Goal: Transaction & Acquisition: Purchase product/service

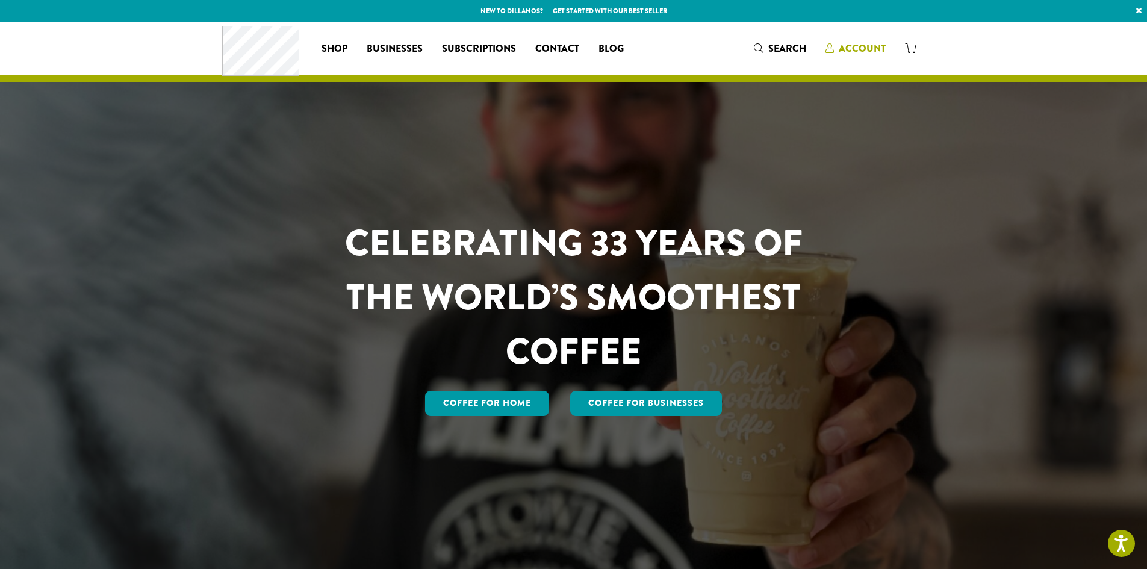
click at [881, 45] on span "Account" at bounding box center [862, 49] width 47 height 14
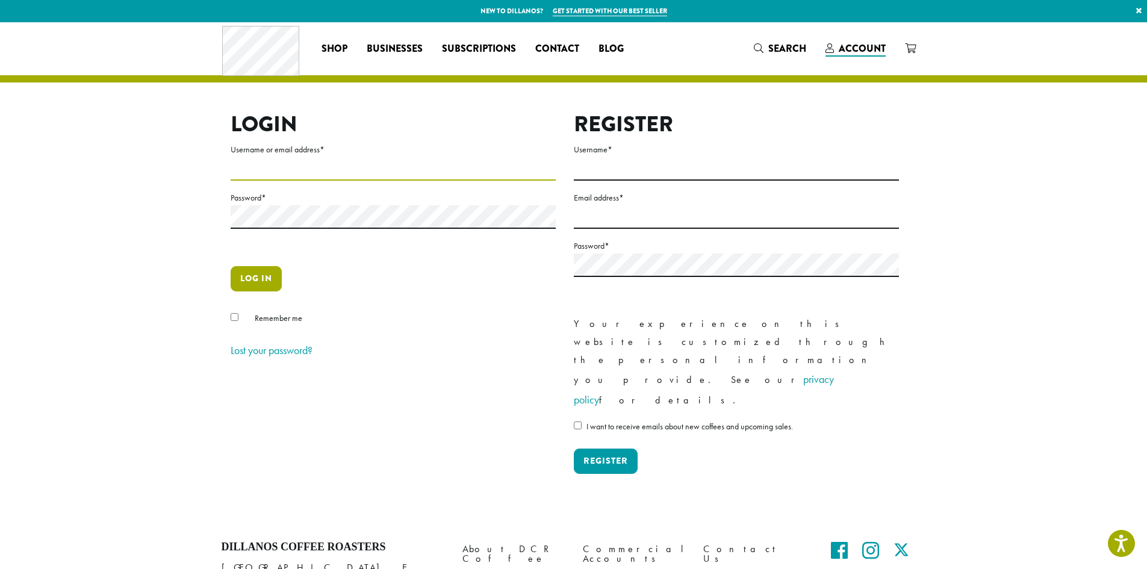
type input "**********"
click at [266, 283] on button "Log in" at bounding box center [256, 278] width 51 height 25
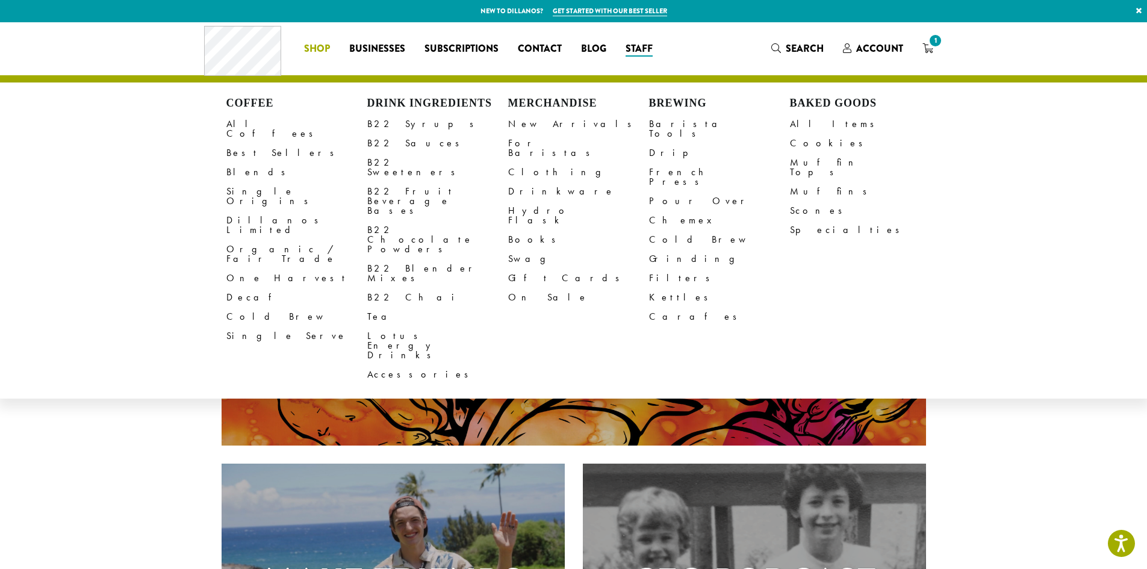
click at [318, 48] on span "Shop" at bounding box center [317, 49] width 26 height 15
click at [802, 126] on link "All Items" at bounding box center [860, 123] width 141 height 19
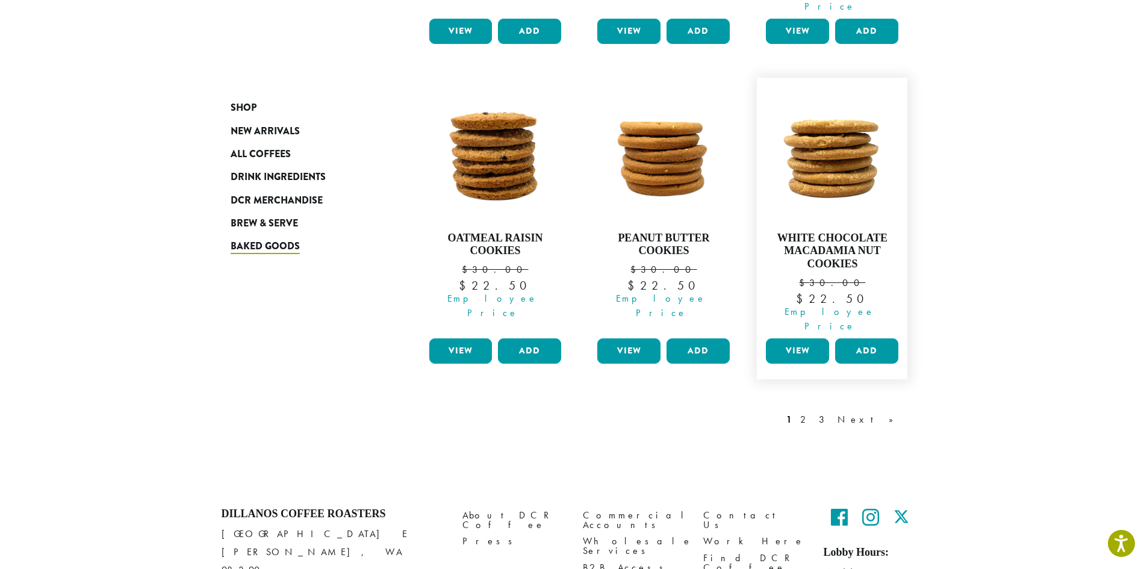
scroll to position [1062, 0]
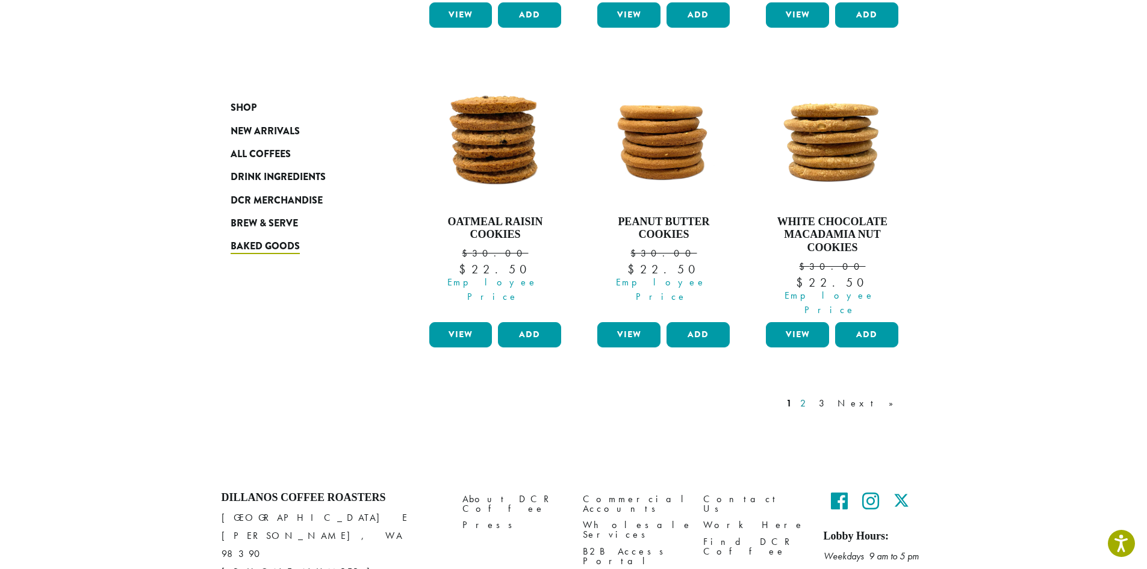
click at [813, 396] on link "2" at bounding box center [805, 403] width 15 height 14
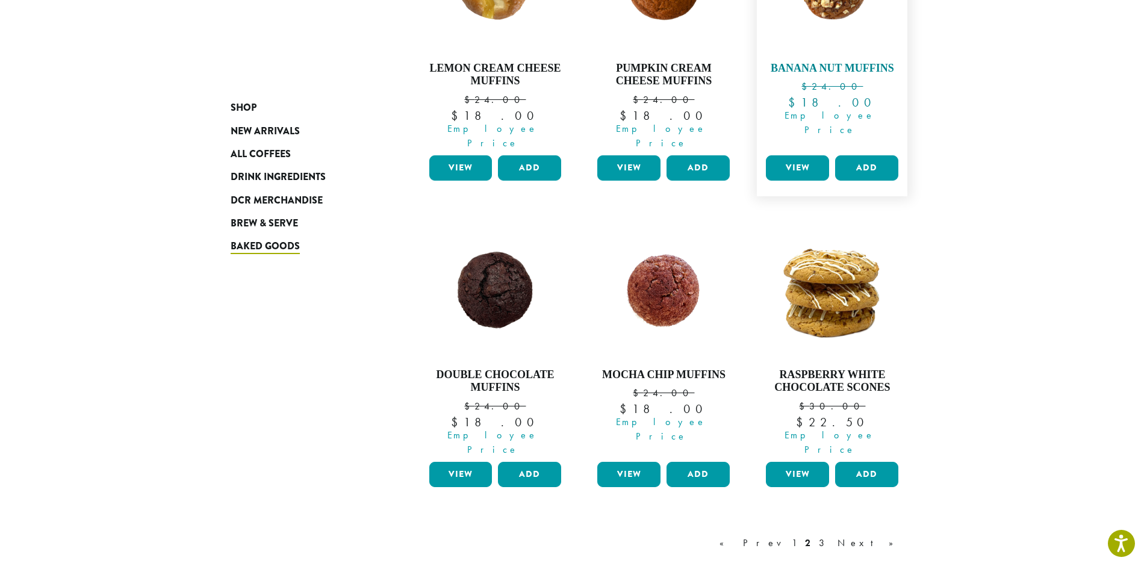
scroll to position [1049, 0]
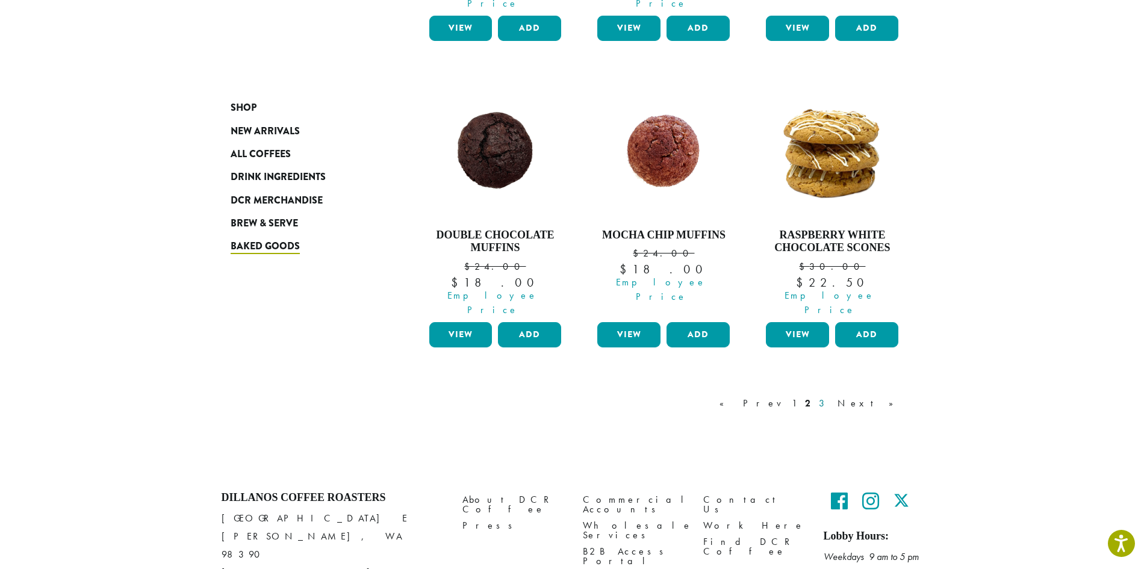
click at [832, 396] on link "3" at bounding box center [824, 403] width 15 height 14
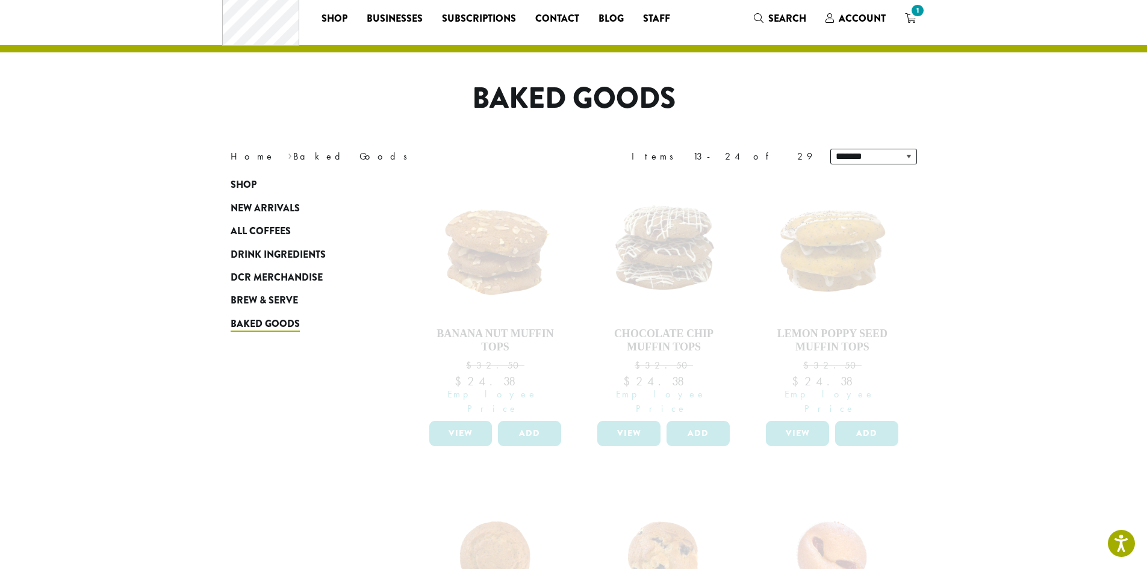
scroll to position [25, 0]
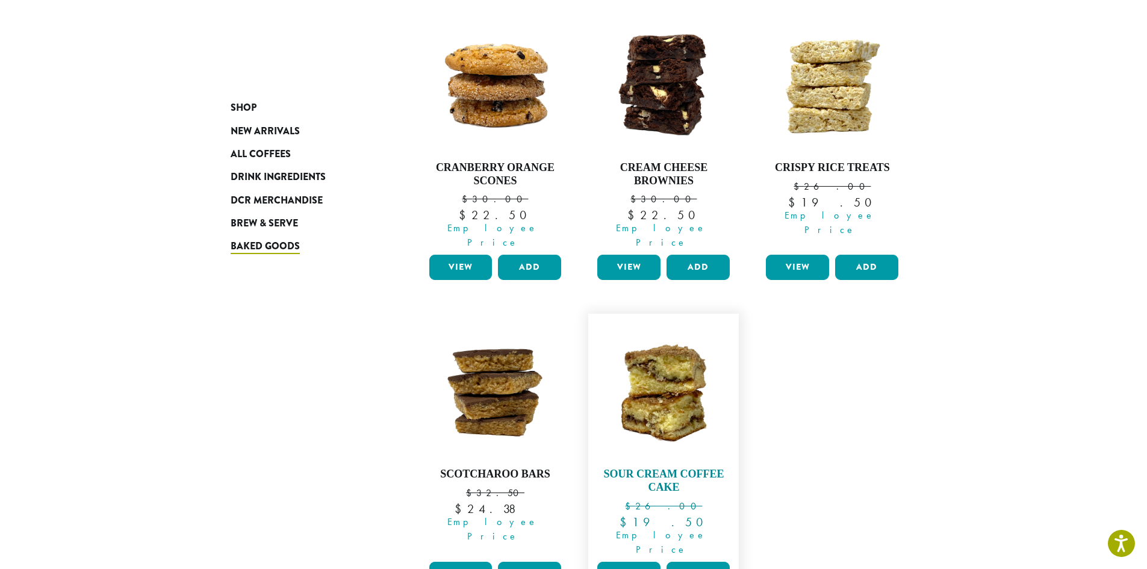
scroll to position [326, 0]
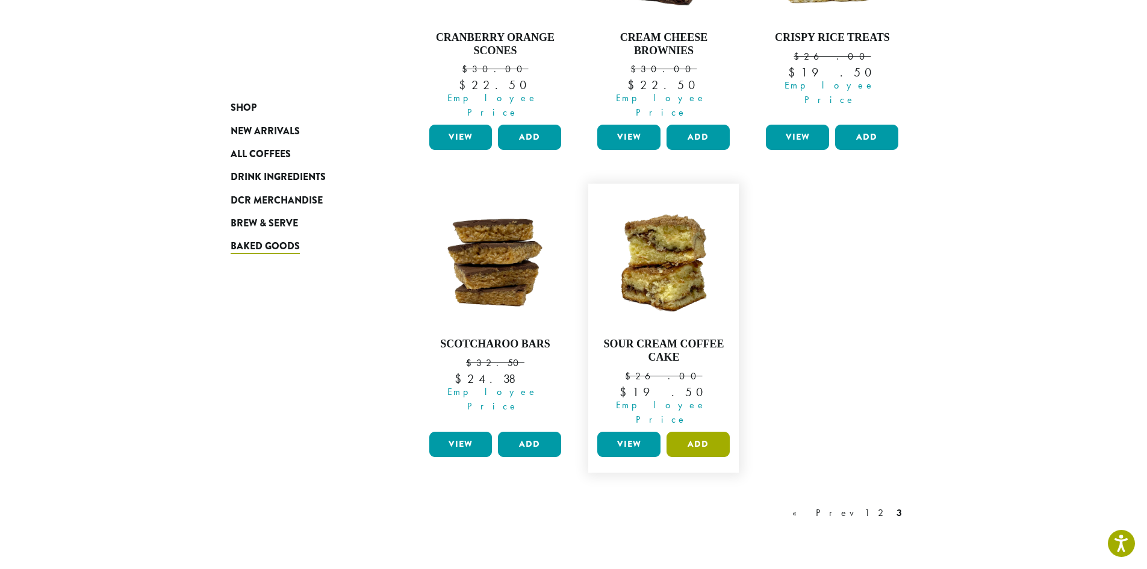
click at [702, 432] on button "Add" at bounding box center [698, 444] width 63 height 25
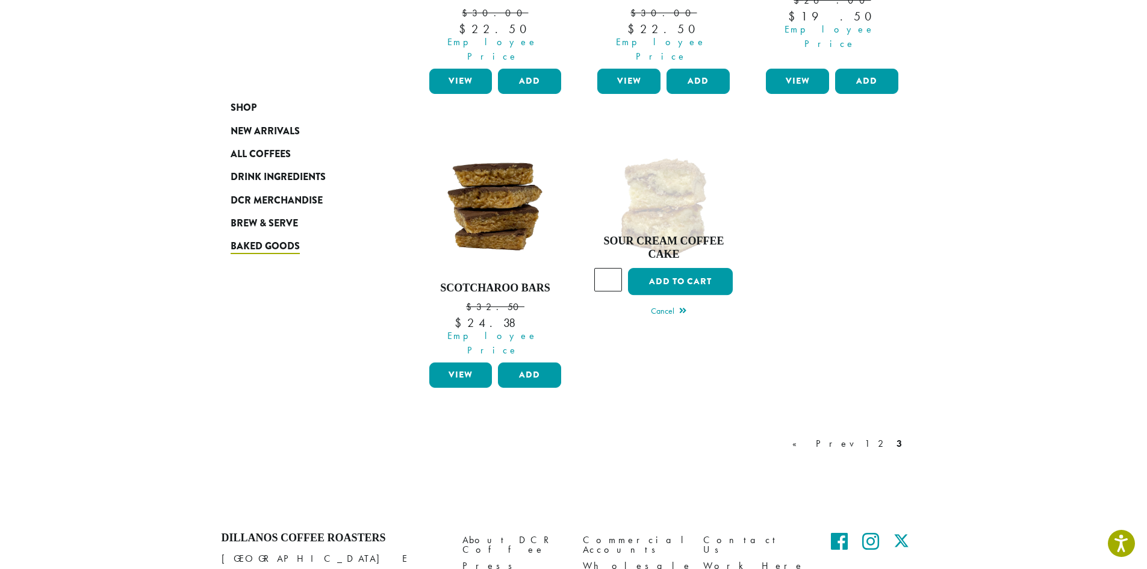
scroll to position [422, 0]
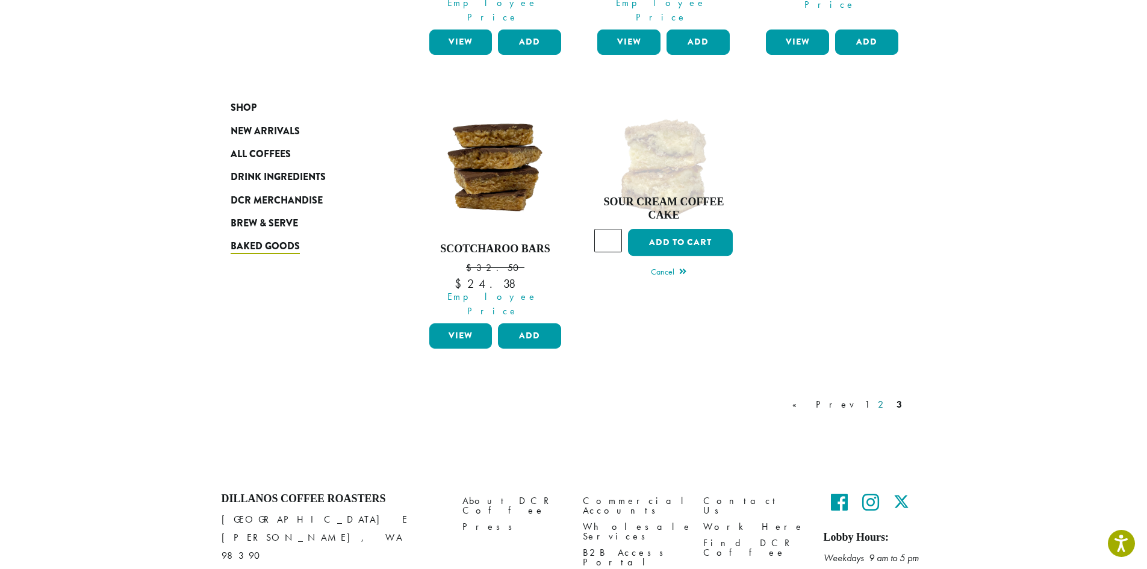
click at [881, 397] on link "2" at bounding box center [883, 404] width 15 height 14
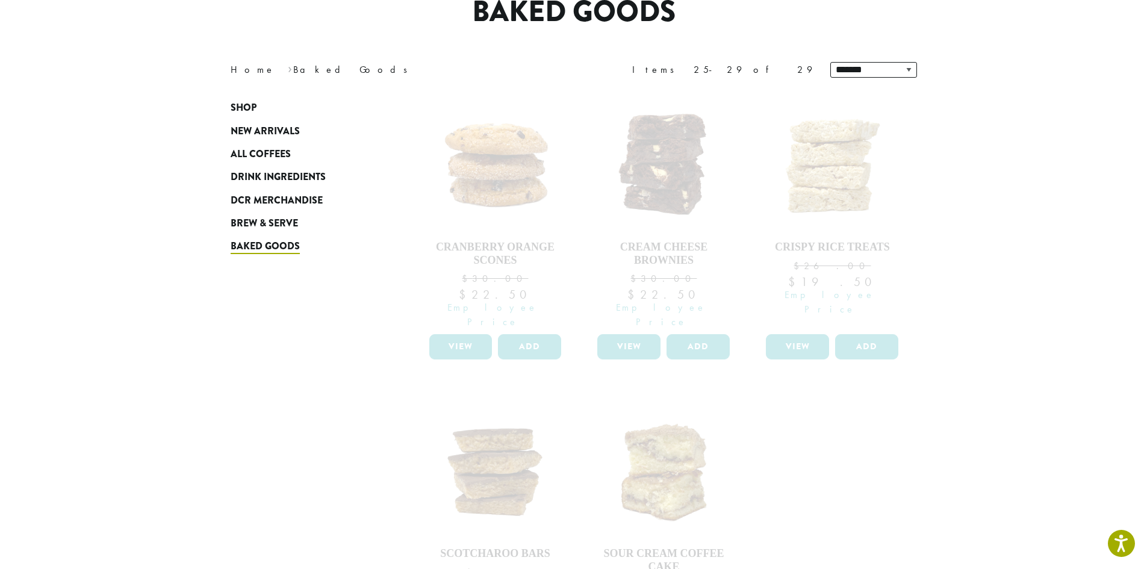
scroll to position [120, 0]
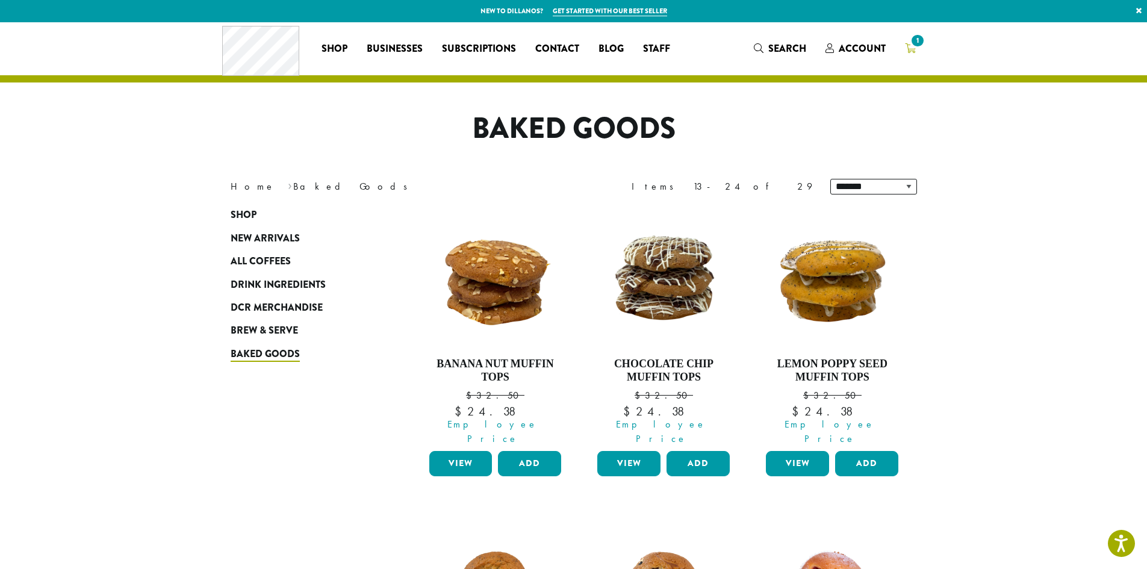
click at [911, 52] on icon "1" at bounding box center [910, 48] width 11 height 10
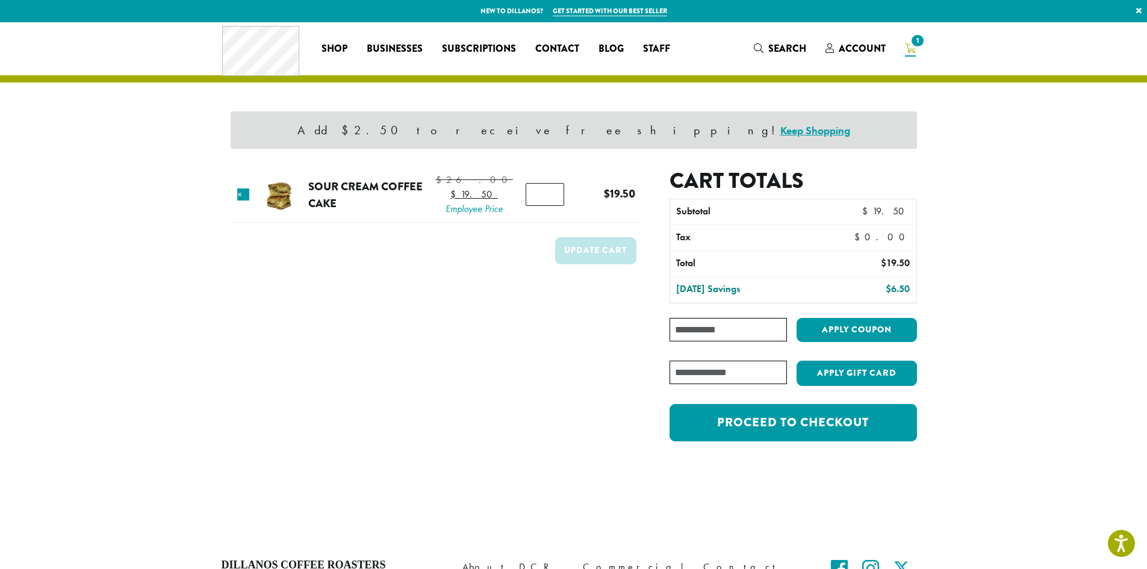
click at [697, 337] on input "Coupon:" at bounding box center [728, 329] width 117 height 23
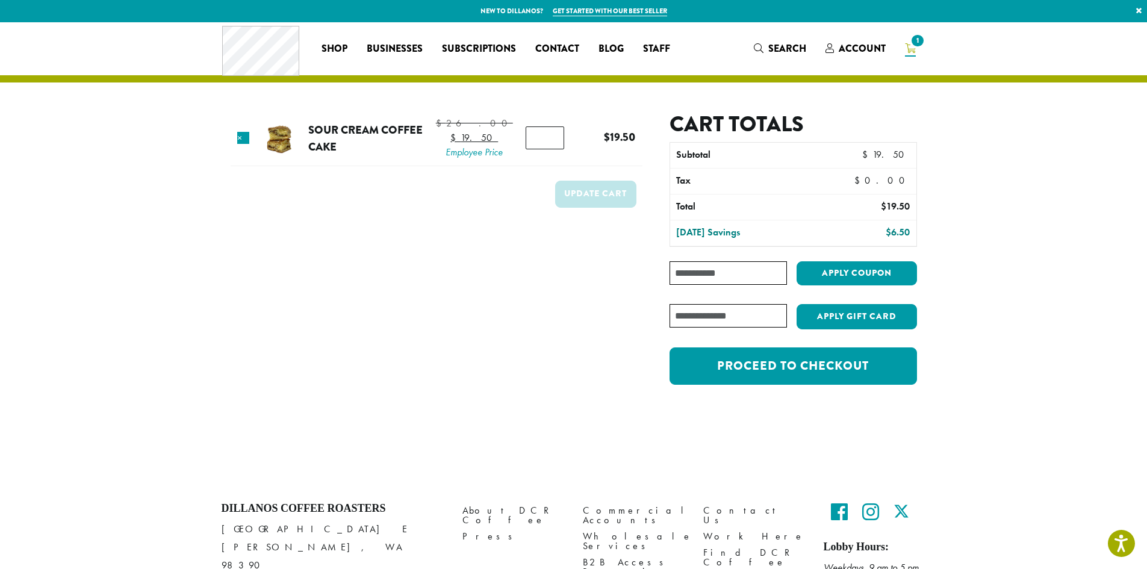
click at [696, 272] on input "Coupon:" at bounding box center [728, 272] width 117 height 23
type input "**********"
click at [803, 269] on button "Apply coupon" at bounding box center [857, 273] width 120 height 25
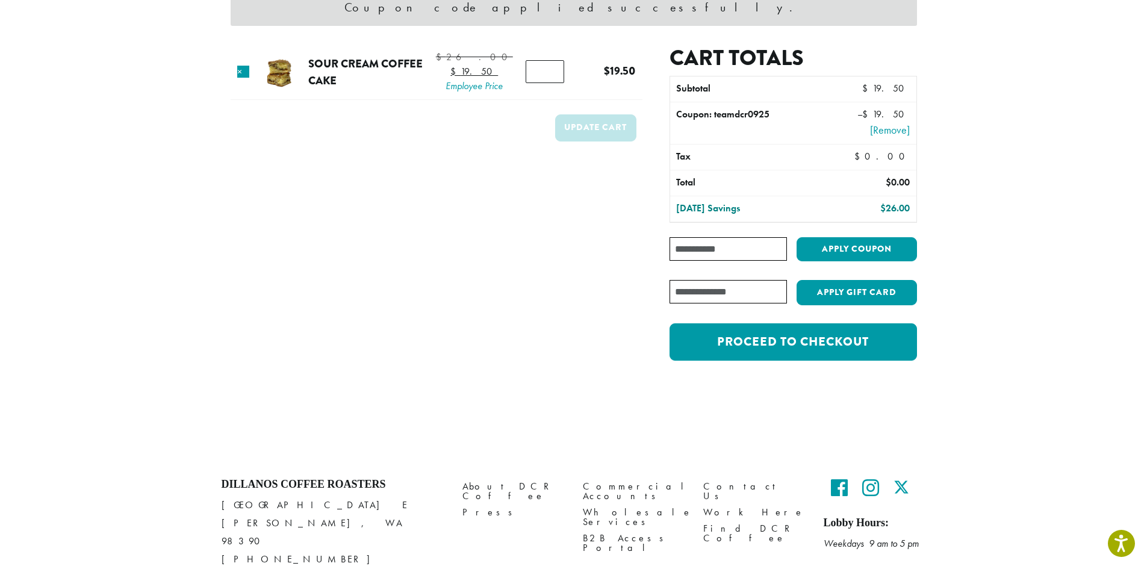
scroll to position [181, 0]
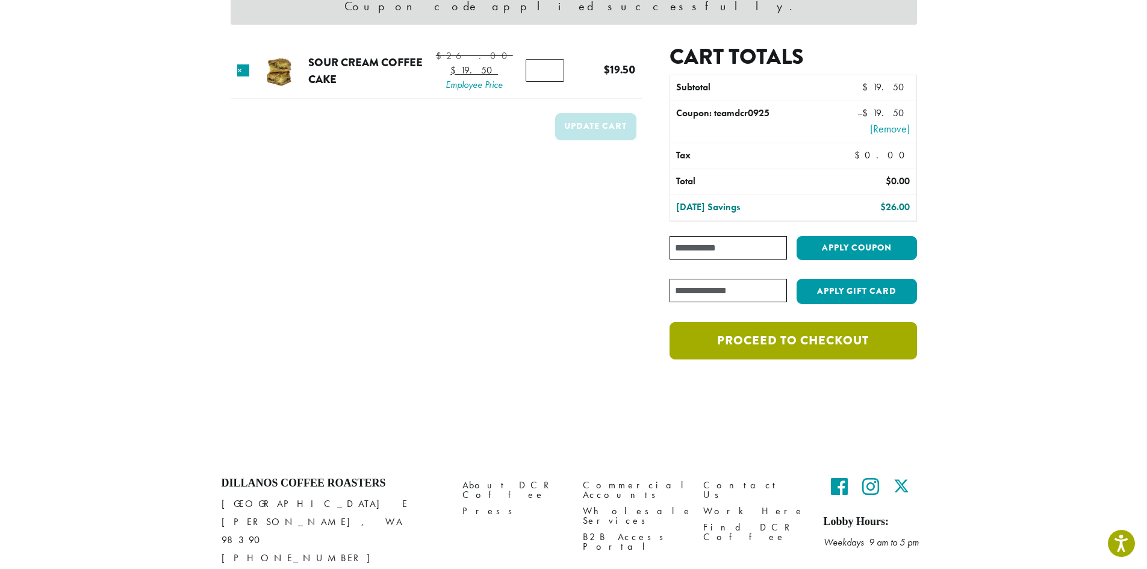
click at [777, 343] on link "Proceed to checkout" at bounding box center [793, 340] width 247 height 37
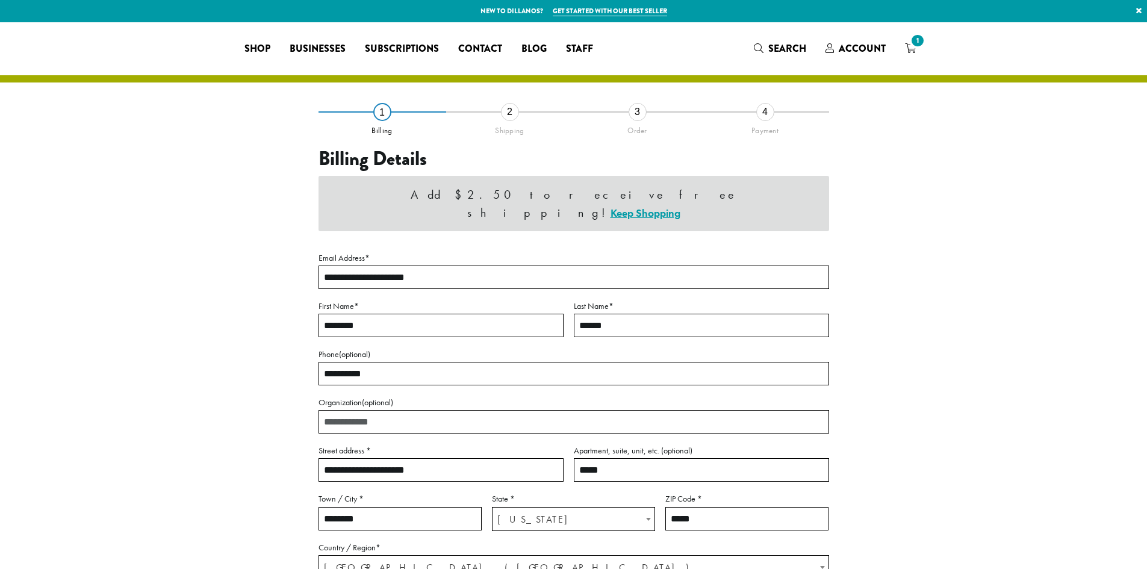
select select "**"
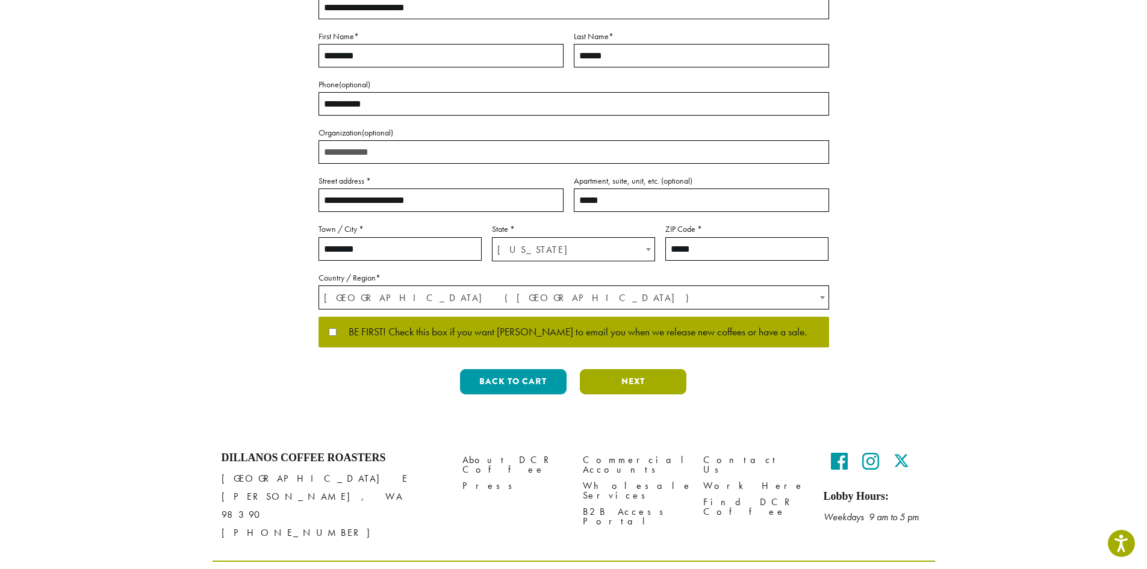
click at [665, 369] on button "Next" at bounding box center [633, 381] width 107 height 25
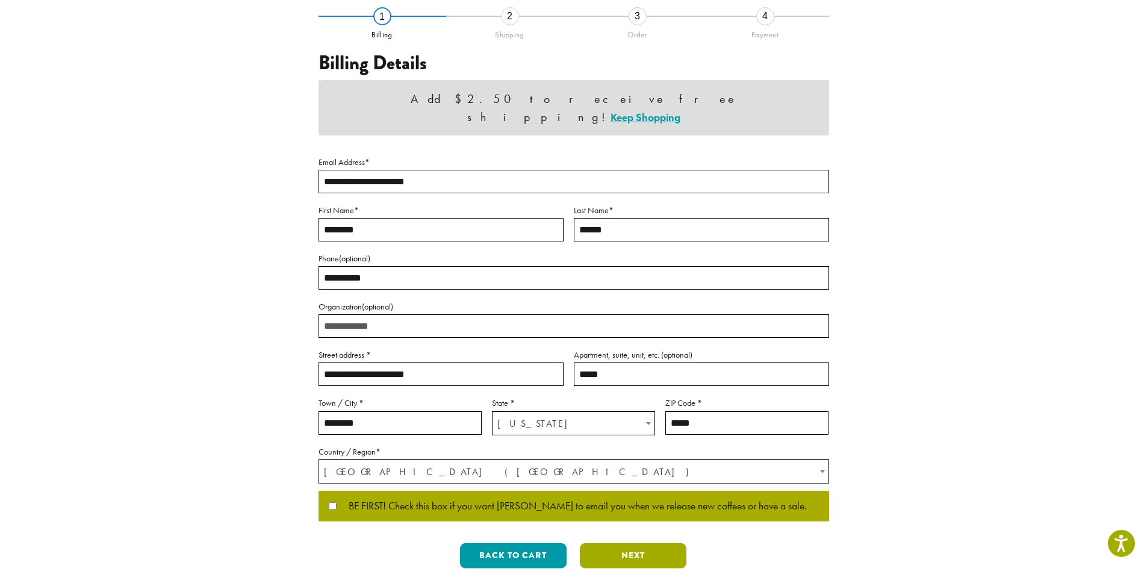
scroll to position [0, 0]
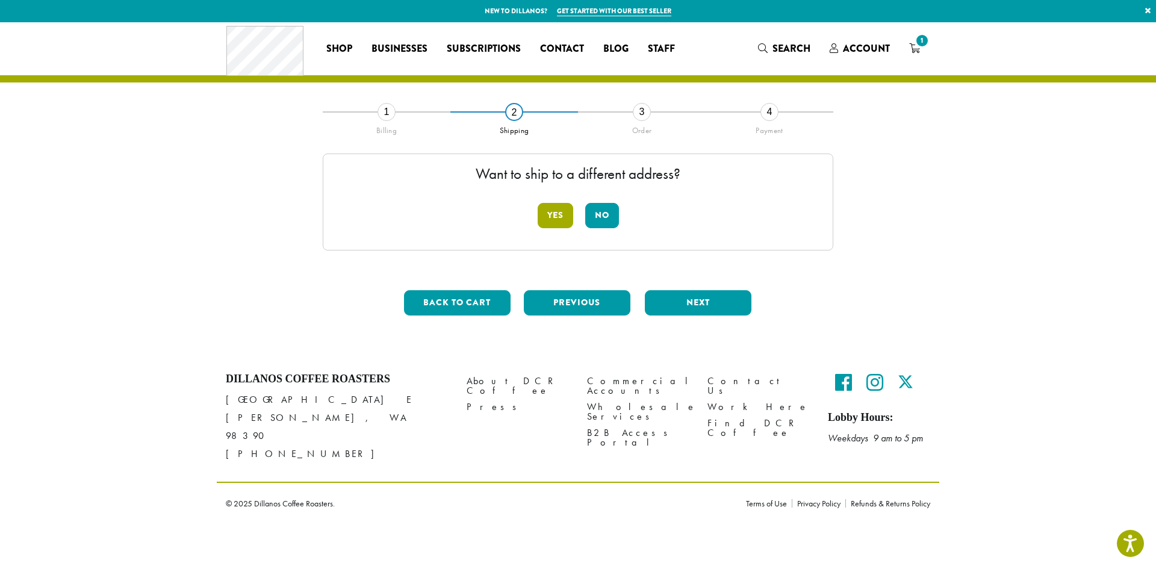
click at [547, 209] on button "Yes" at bounding box center [556, 215] width 36 height 25
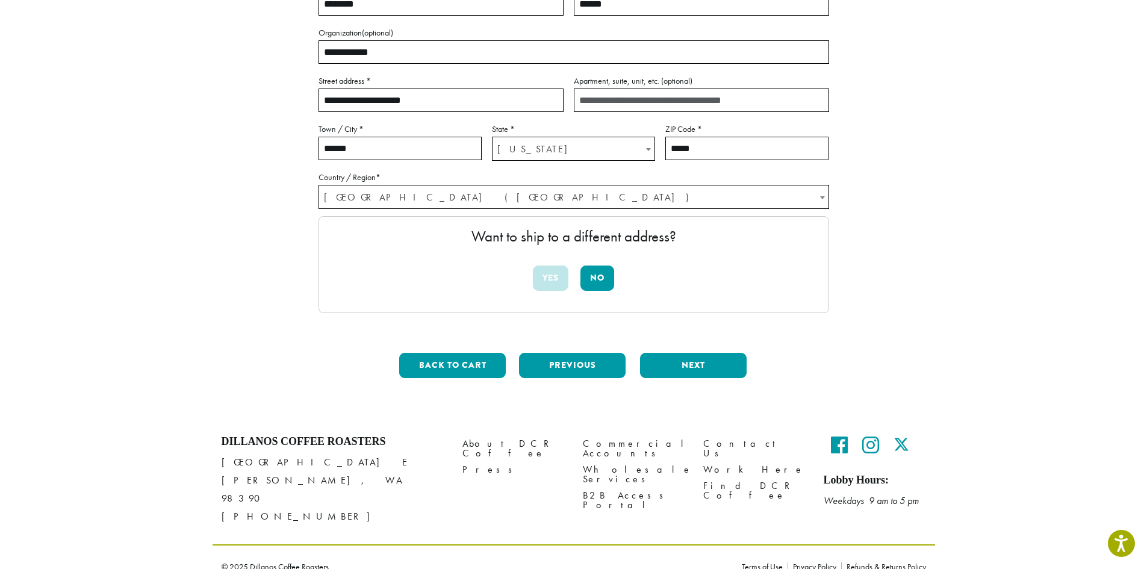
scroll to position [207, 0]
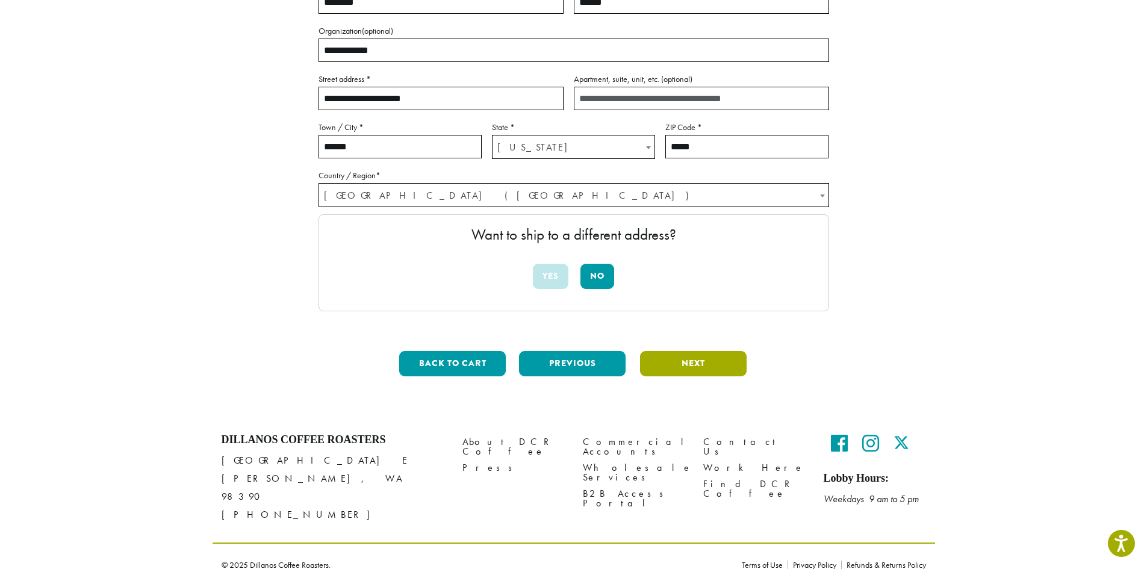
click at [695, 354] on button "Next" at bounding box center [693, 363] width 107 height 25
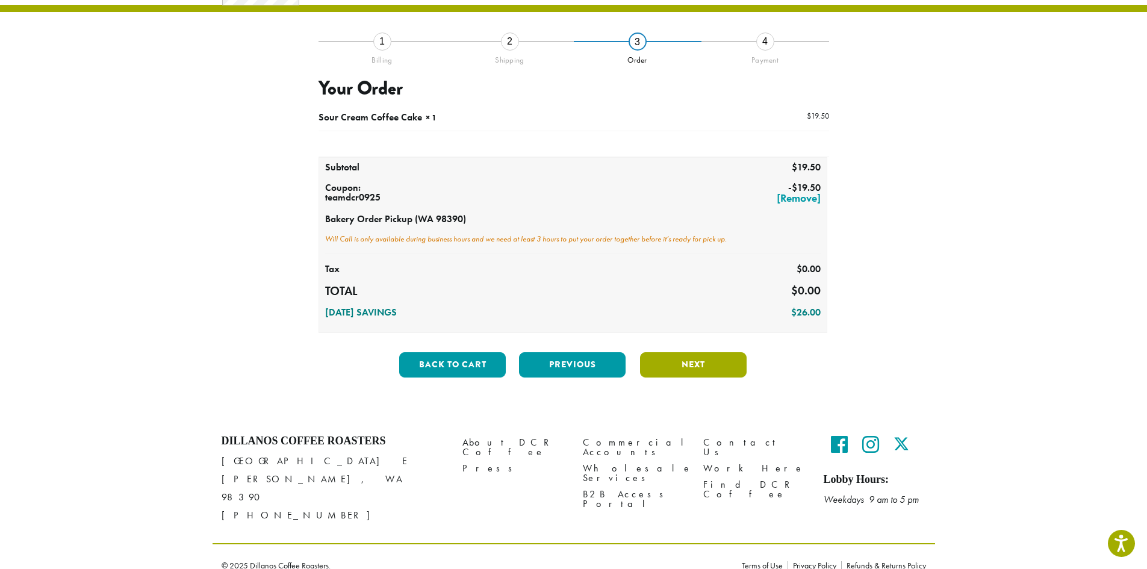
scroll to position [69, 0]
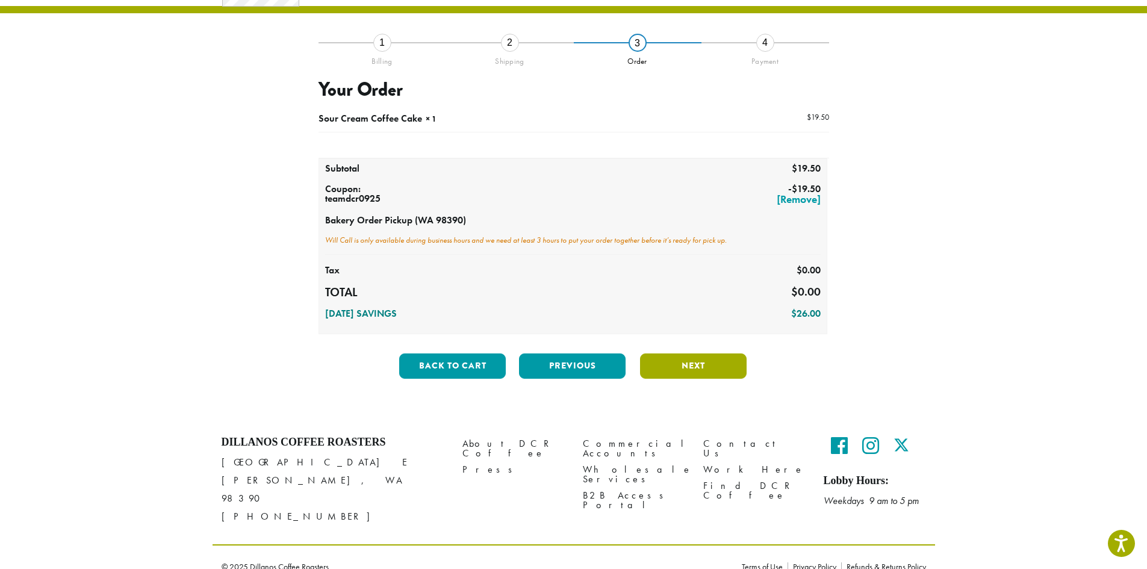
click at [690, 367] on button "Next" at bounding box center [693, 366] width 107 height 25
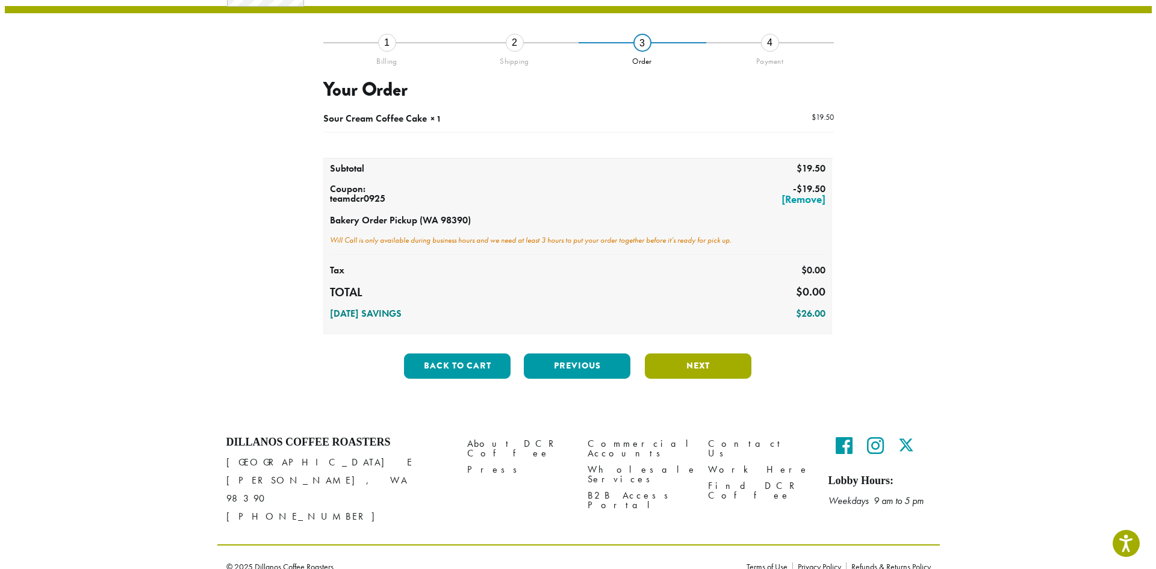
scroll to position [0, 0]
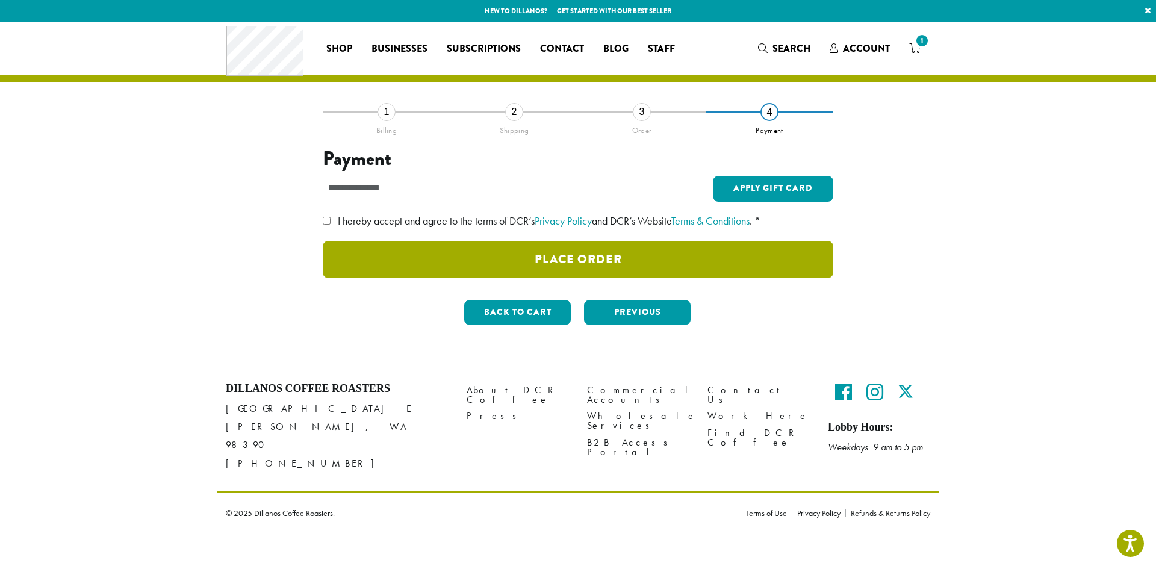
click at [619, 264] on button "Place Order" at bounding box center [578, 259] width 511 height 37
